Goal: Information Seeking & Learning: Check status

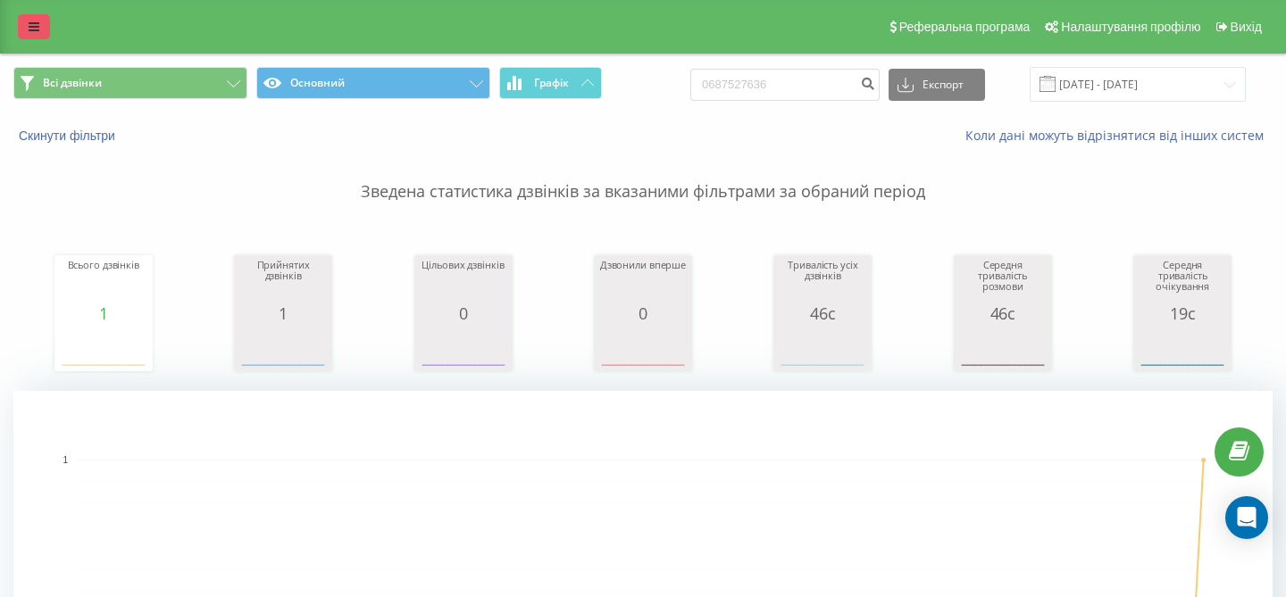
click at [40, 14] on link at bounding box center [34, 26] width 32 height 25
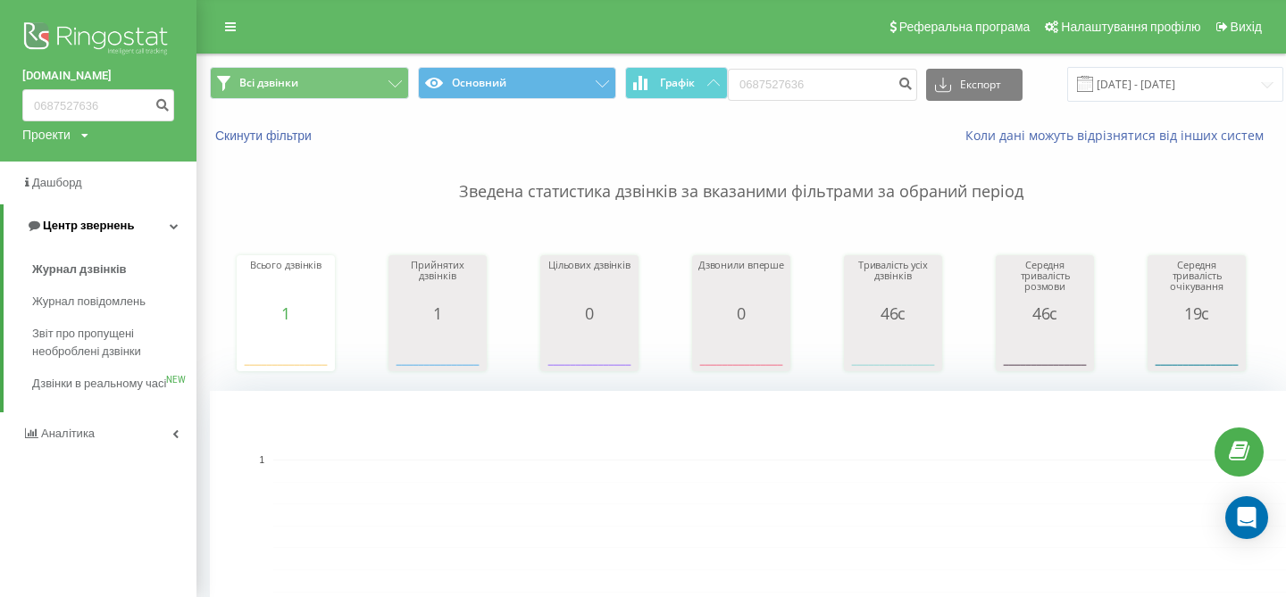
click at [90, 217] on span "Центр звернень" at bounding box center [80, 226] width 108 height 18
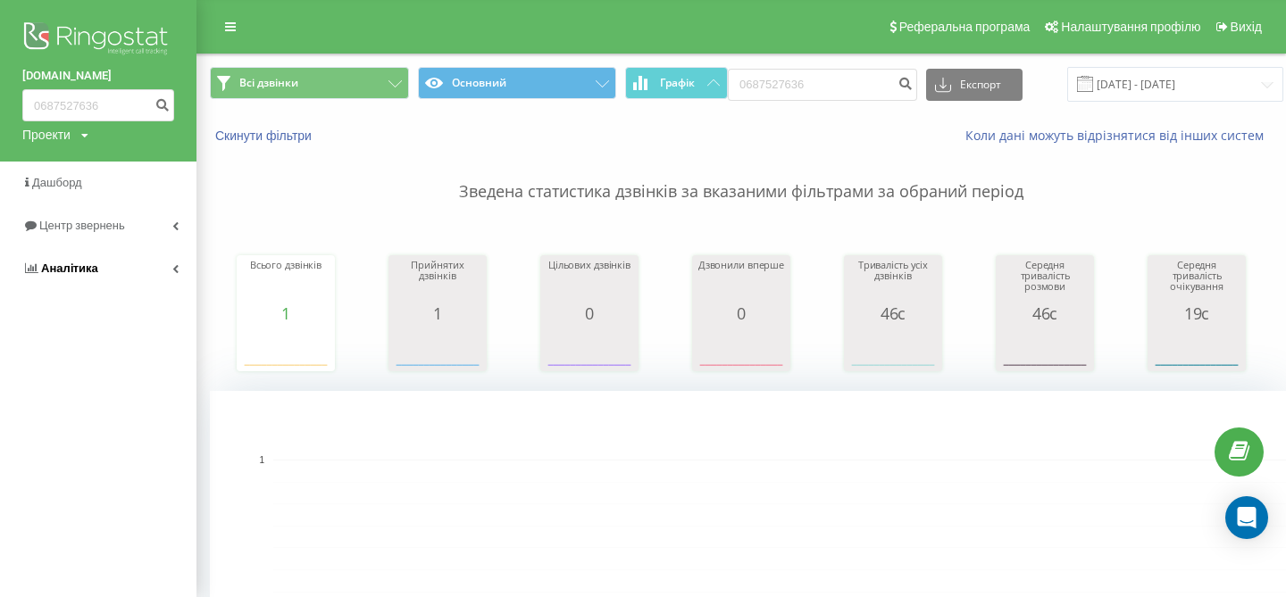
click at [101, 271] on link "Аналiтика" at bounding box center [98, 268] width 196 height 43
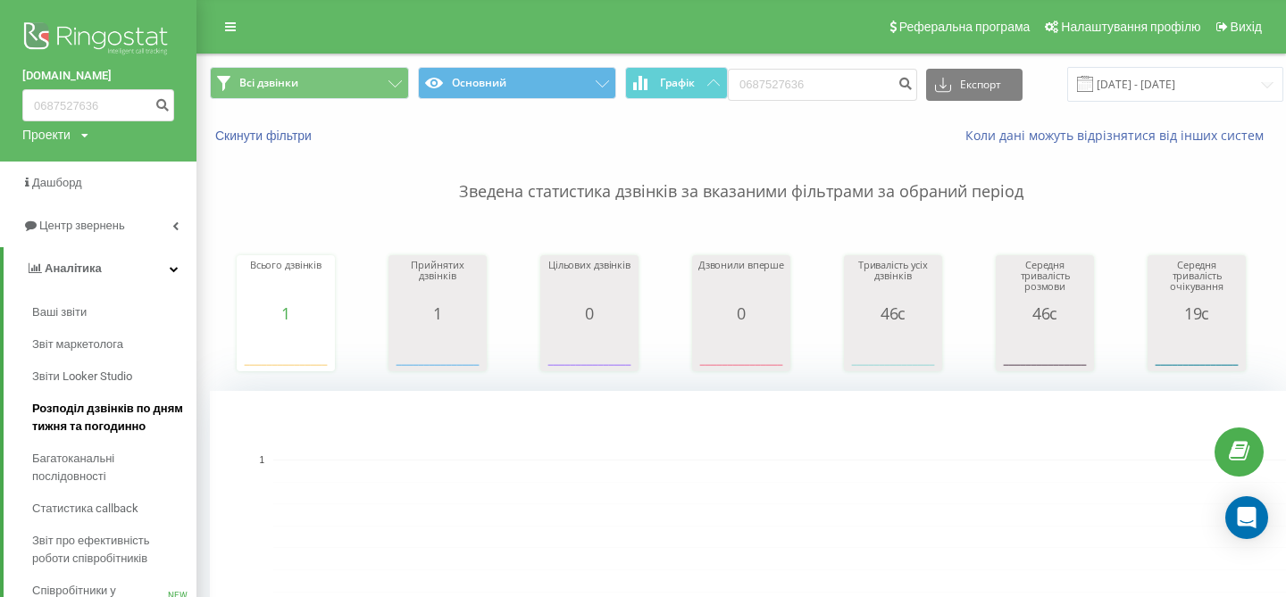
scroll to position [97, 0]
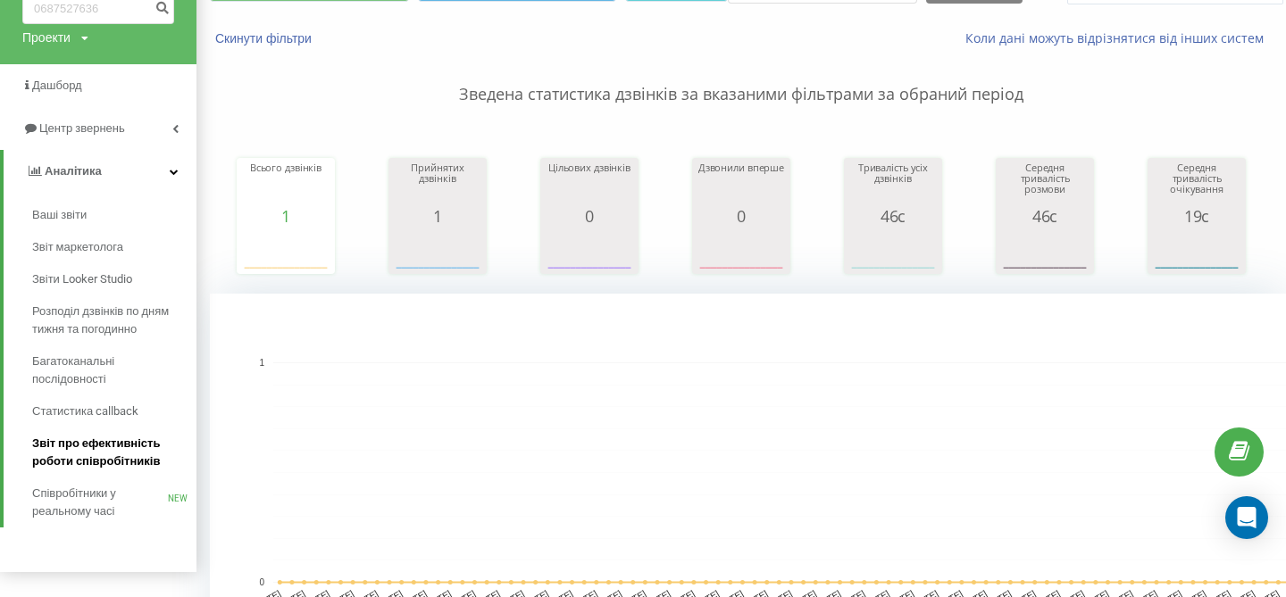
click at [146, 466] on span "Звіт про ефективність роботи співробітників" at bounding box center [109, 453] width 155 height 36
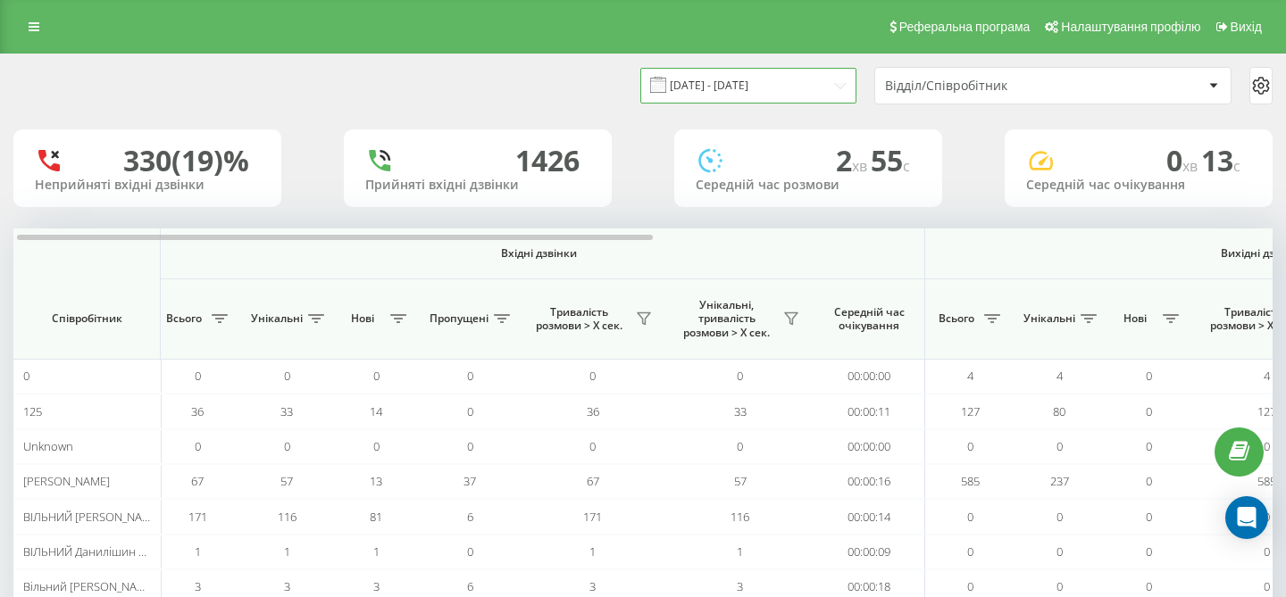
click at [844, 78] on input "[DATE] - [DATE]" at bounding box center [748, 85] width 216 height 35
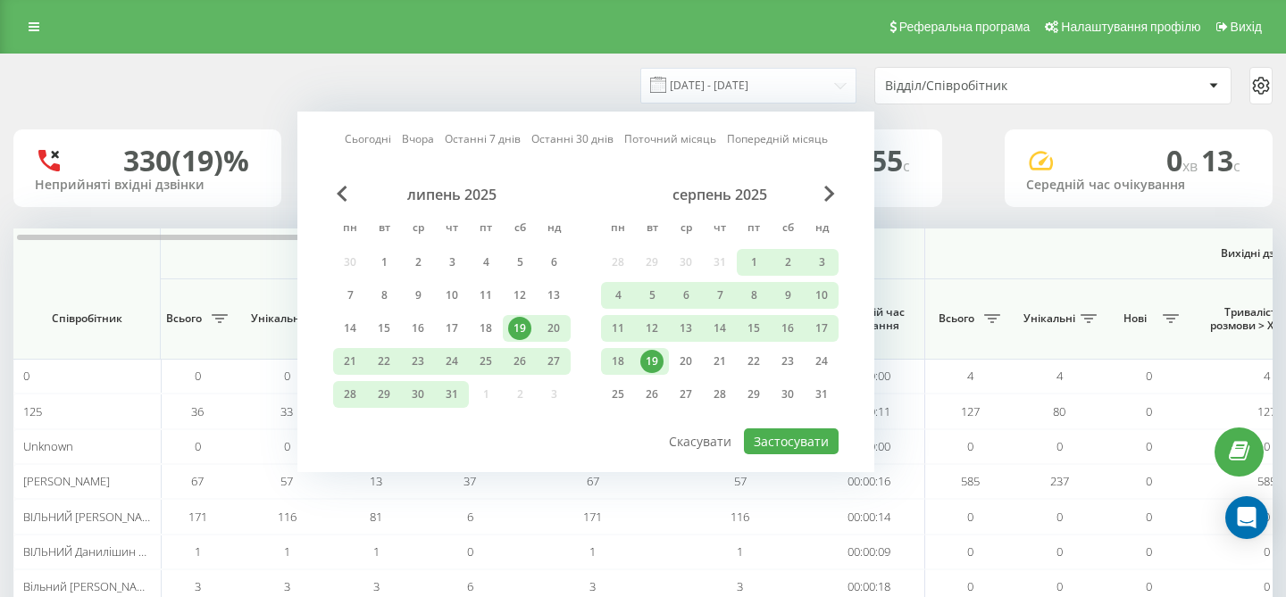
click at [663, 365] on div "19" at bounding box center [652, 361] width 34 height 27
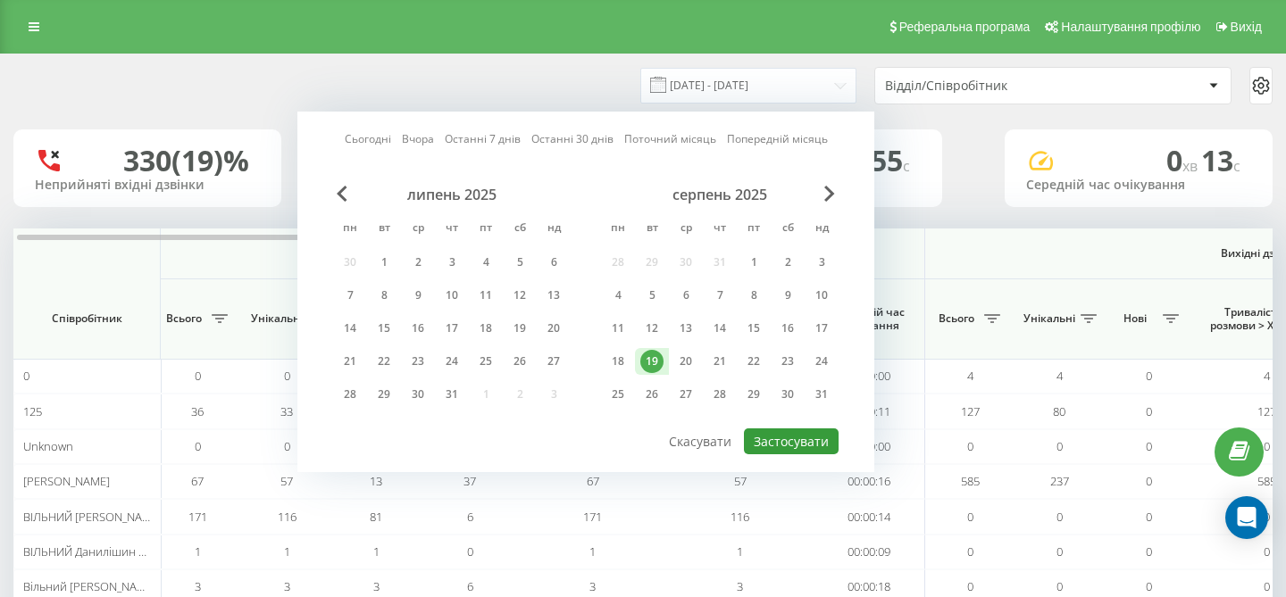
click at [820, 443] on button "Застосувати" at bounding box center [791, 442] width 95 height 26
type input "[DATE] - [DATE]"
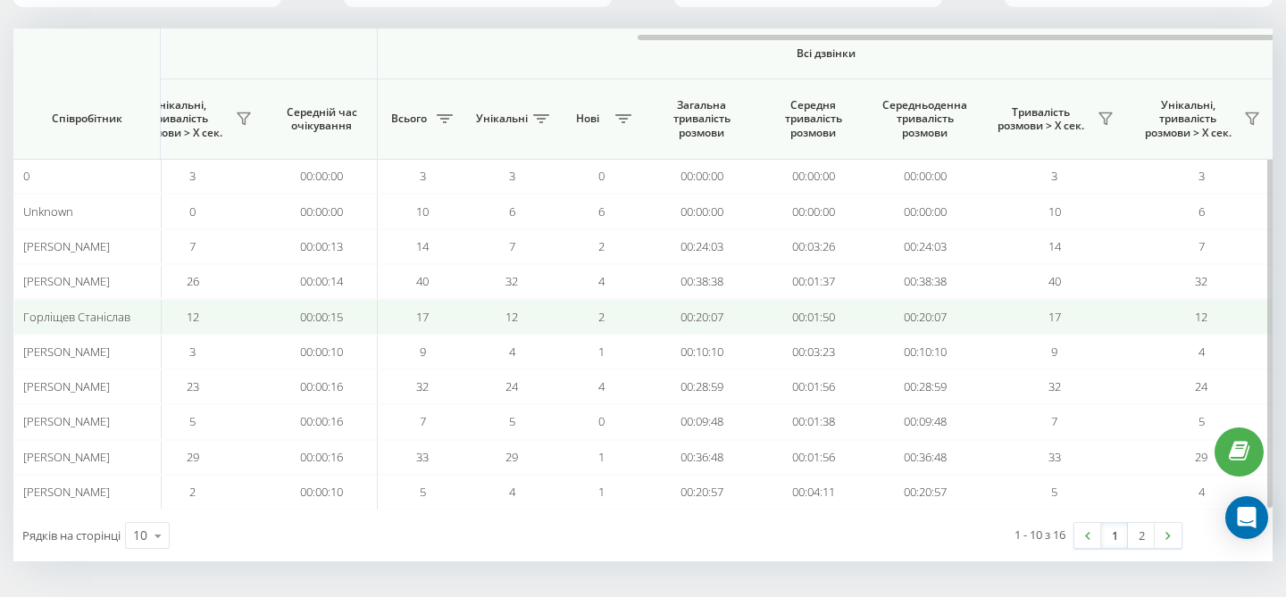
scroll to position [0, 1232]
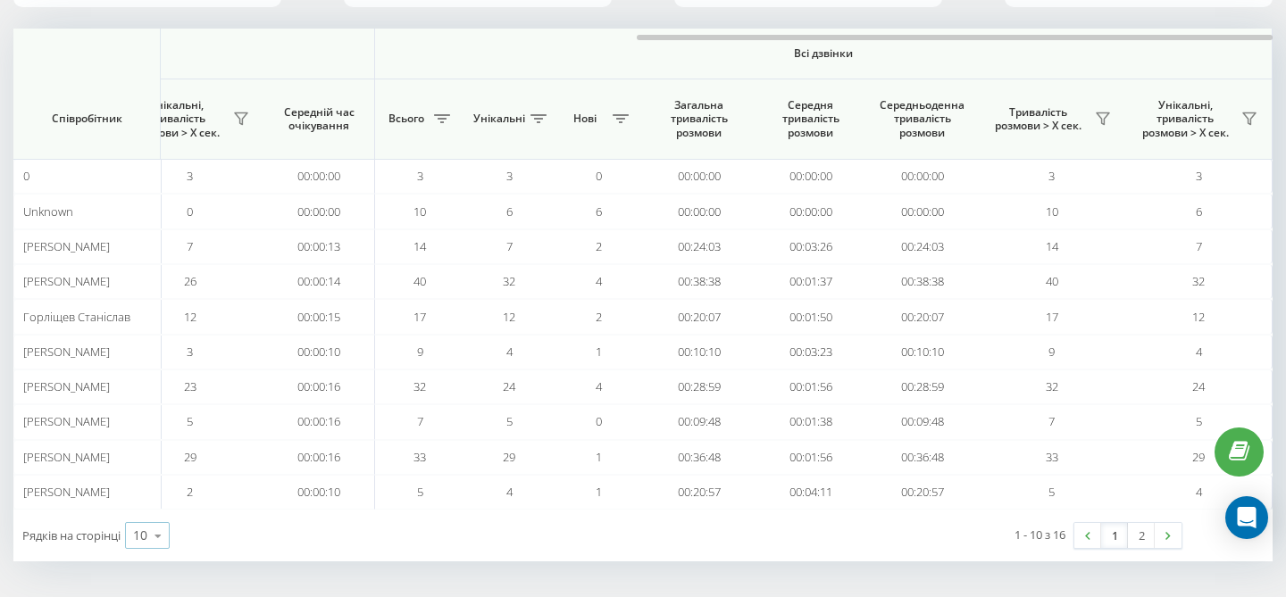
click at [146, 541] on div "10" at bounding box center [140, 536] width 14 height 18
click at [147, 454] on span "25" at bounding box center [140, 458] width 14 height 17
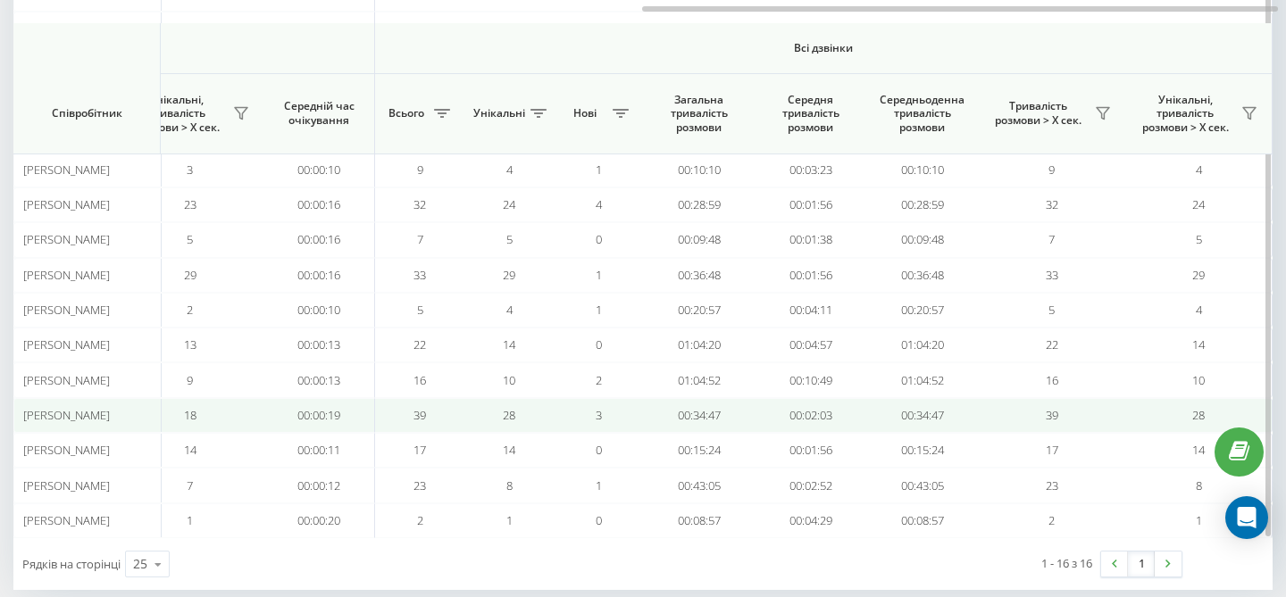
scroll to position [411, 0]
